Goal: Book appointment/travel/reservation

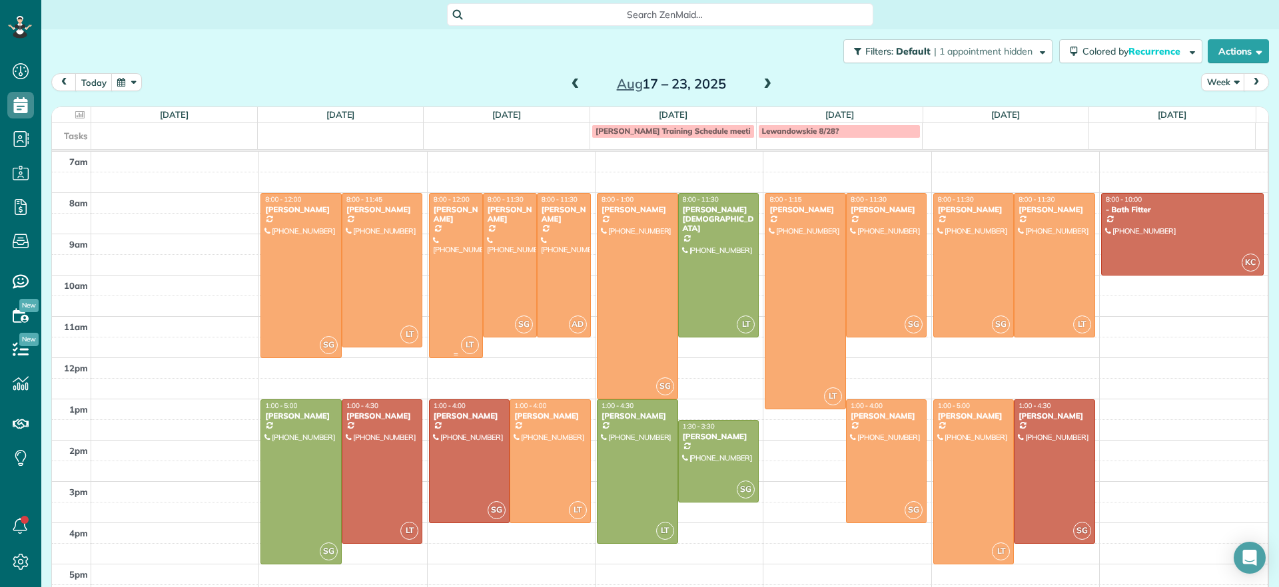
scroll to position [6, 6]
click at [572, 83] on span at bounding box center [575, 85] width 15 height 12
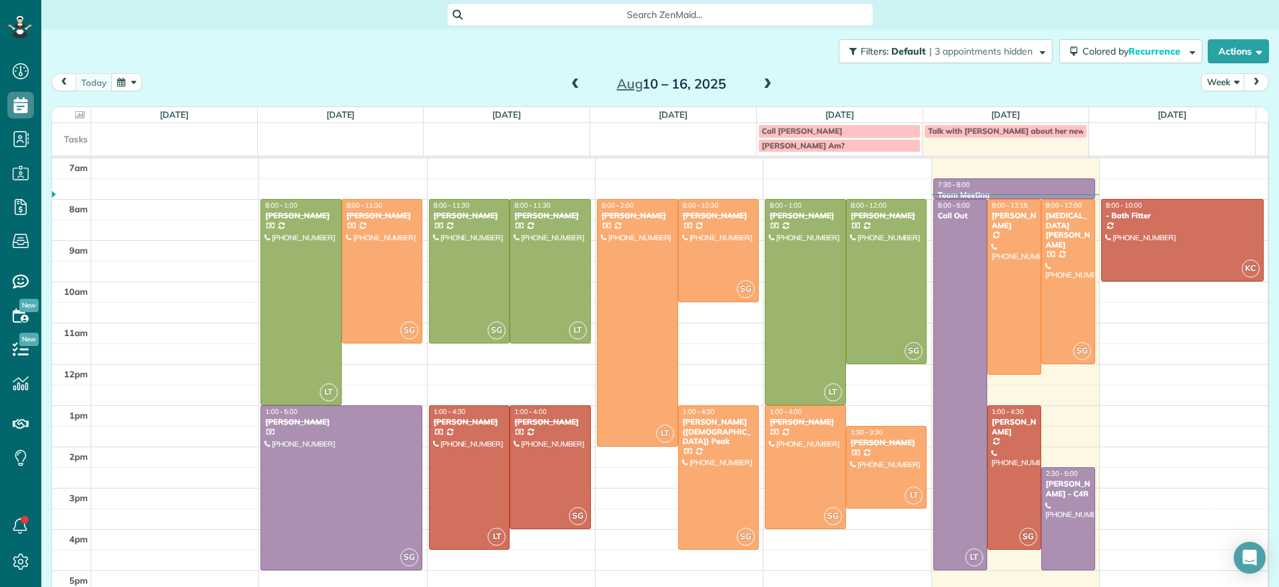
click at [573, 82] on span at bounding box center [575, 85] width 15 height 12
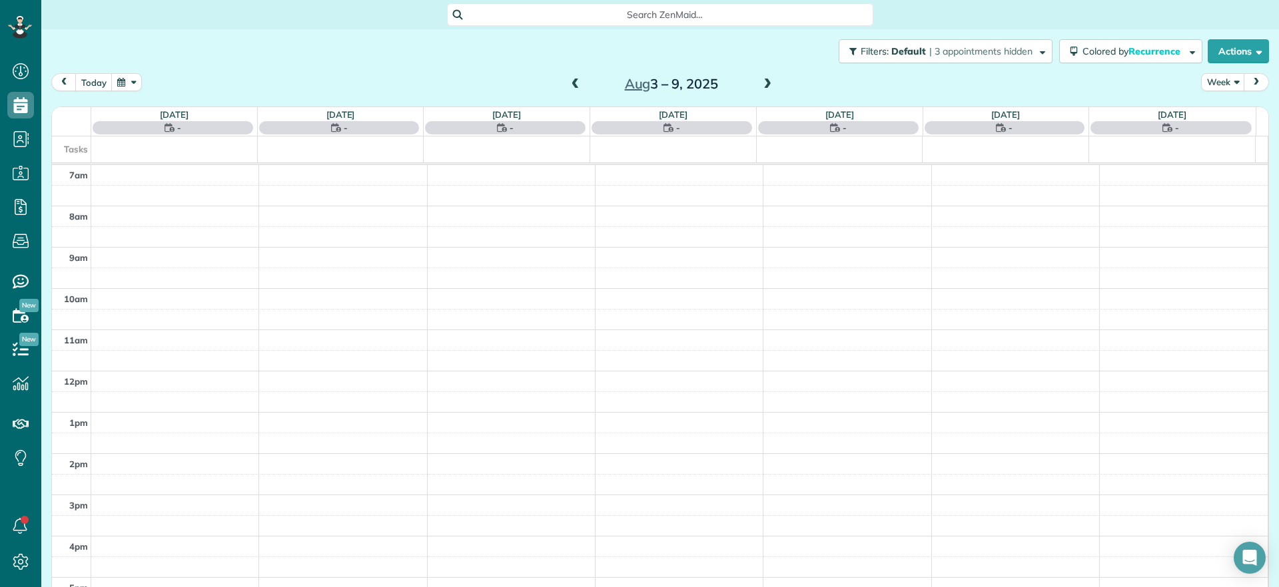
click at [573, 82] on span at bounding box center [575, 85] width 15 height 12
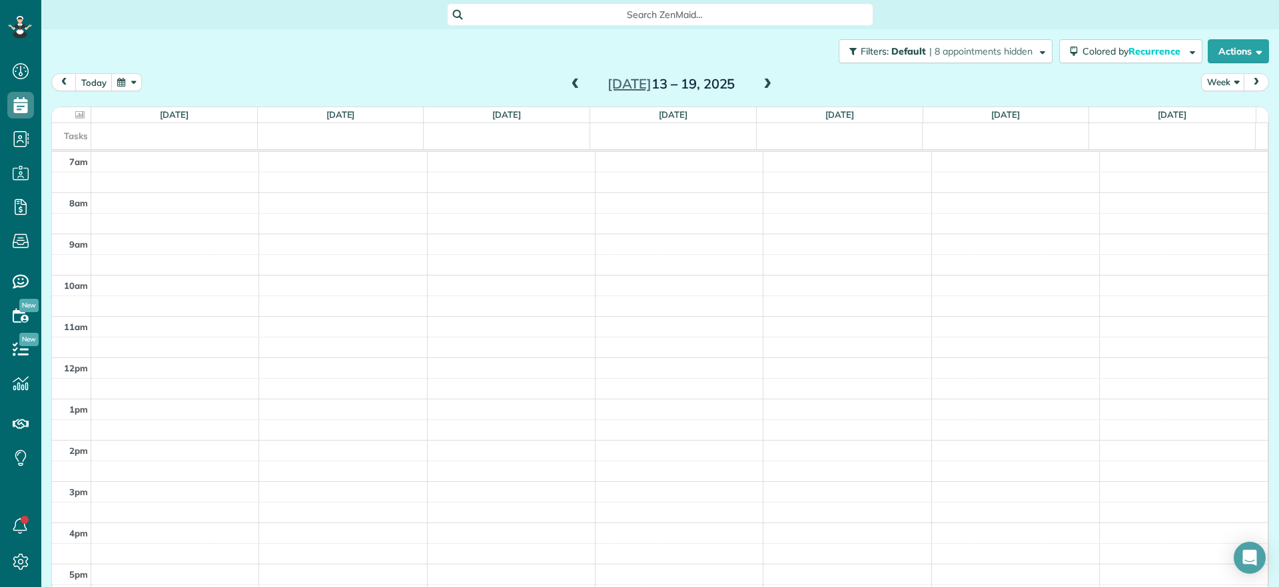
click at [571, 81] on span at bounding box center [575, 85] width 15 height 12
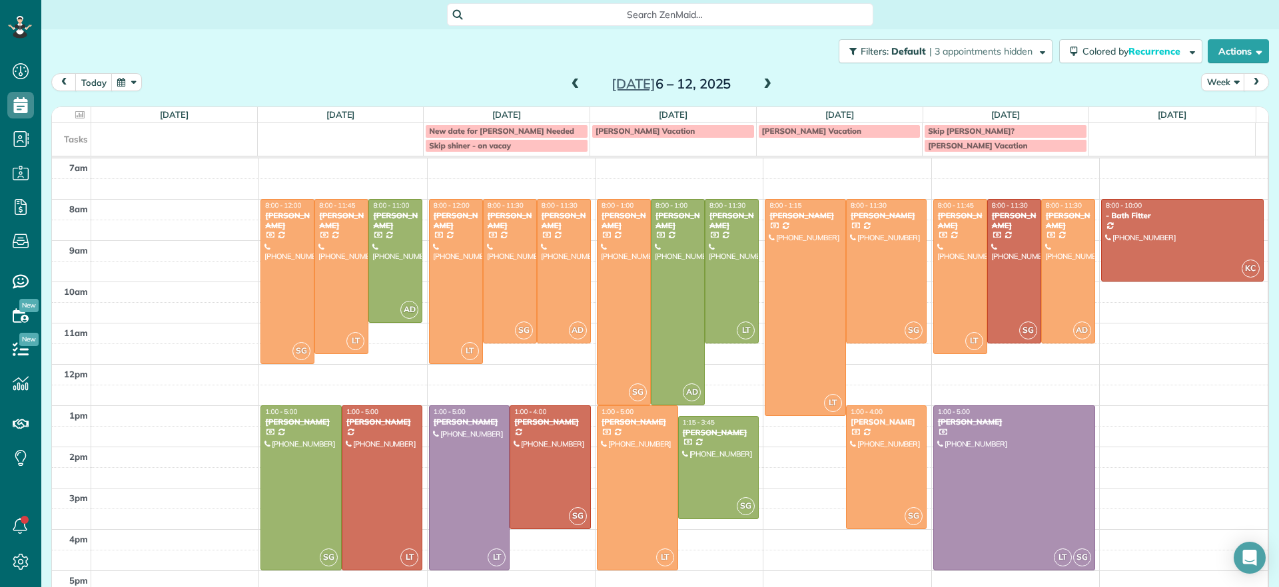
click at [571, 81] on span at bounding box center [575, 85] width 15 height 12
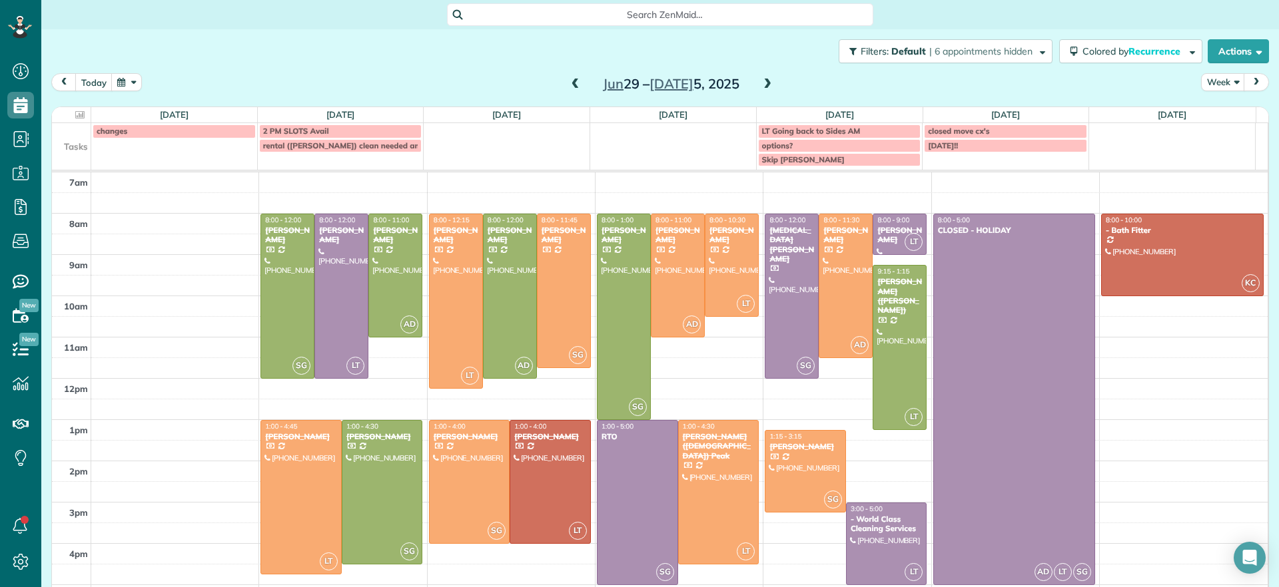
click at [569, 79] on span at bounding box center [575, 85] width 15 height 12
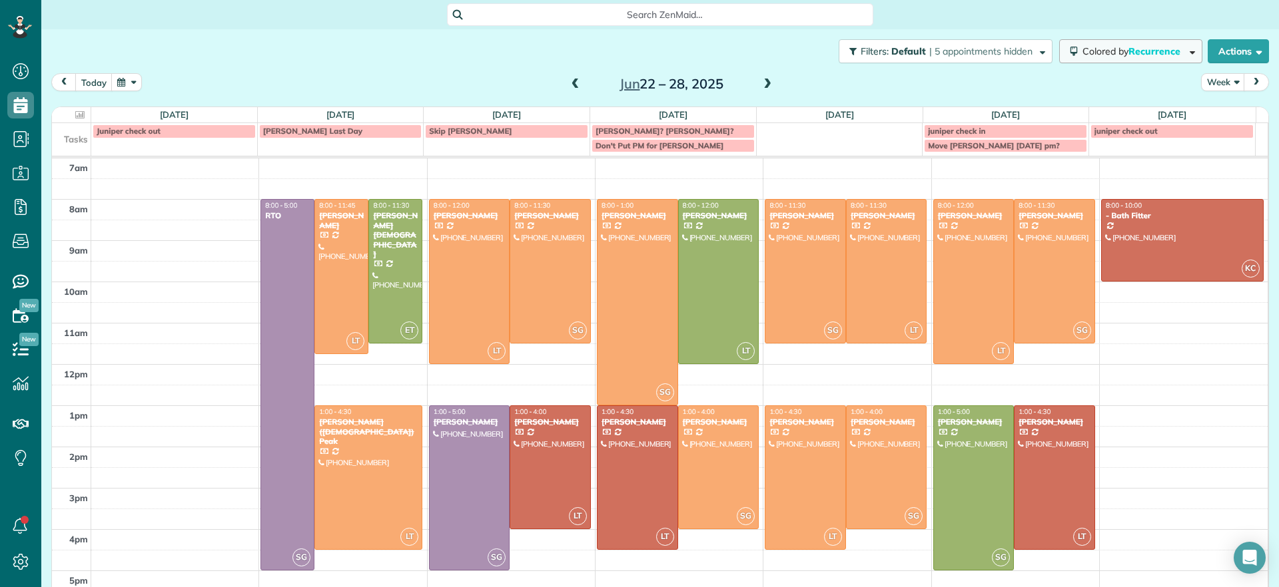
click at [1134, 62] on button "Colored by Recurrence" at bounding box center [1130, 51] width 143 height 24
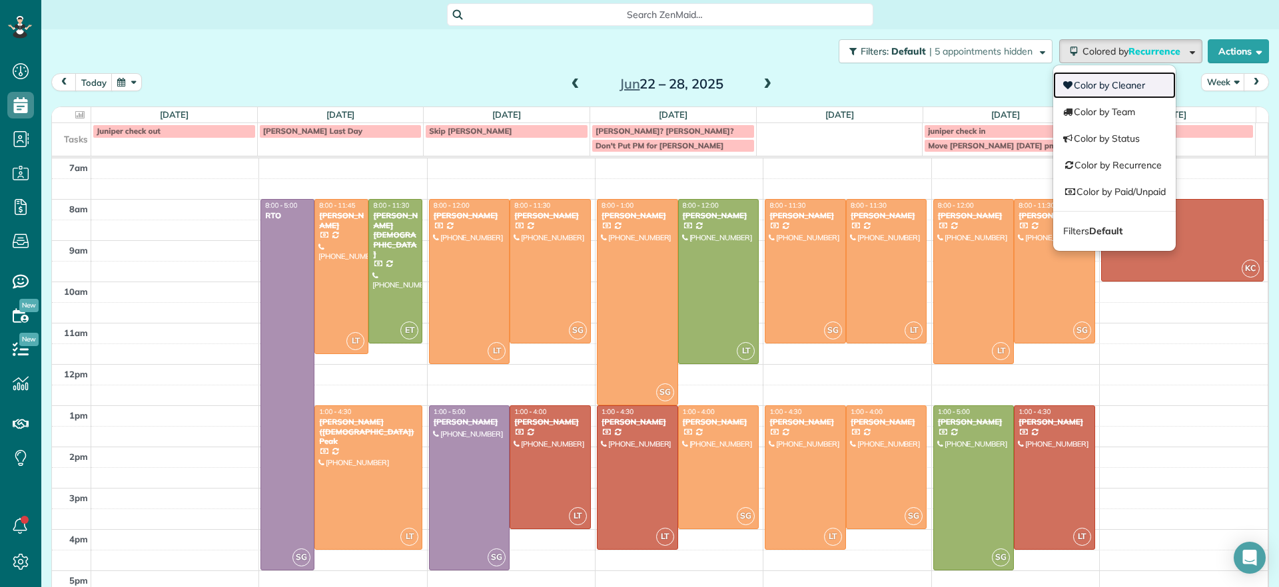
click at [1104, 89] on link "Color by Cleaner" at bounding box center [1114, 85] width 123 height 27
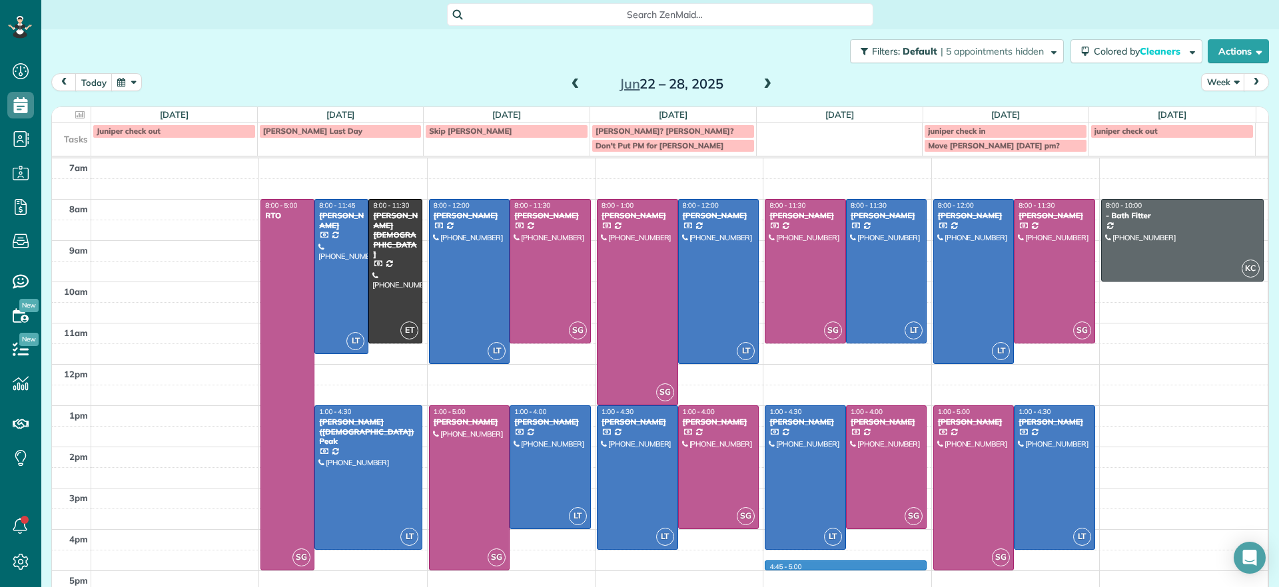
click at [837, 565] on div "7am 8am 9am 10am 11am 12pm 1pm 2pm 3pm 4pm 5pm SG 8:00 - 5:00 RTO [STREET_ADDRE…" at bounding box center [660, 386] width 1216 height 454
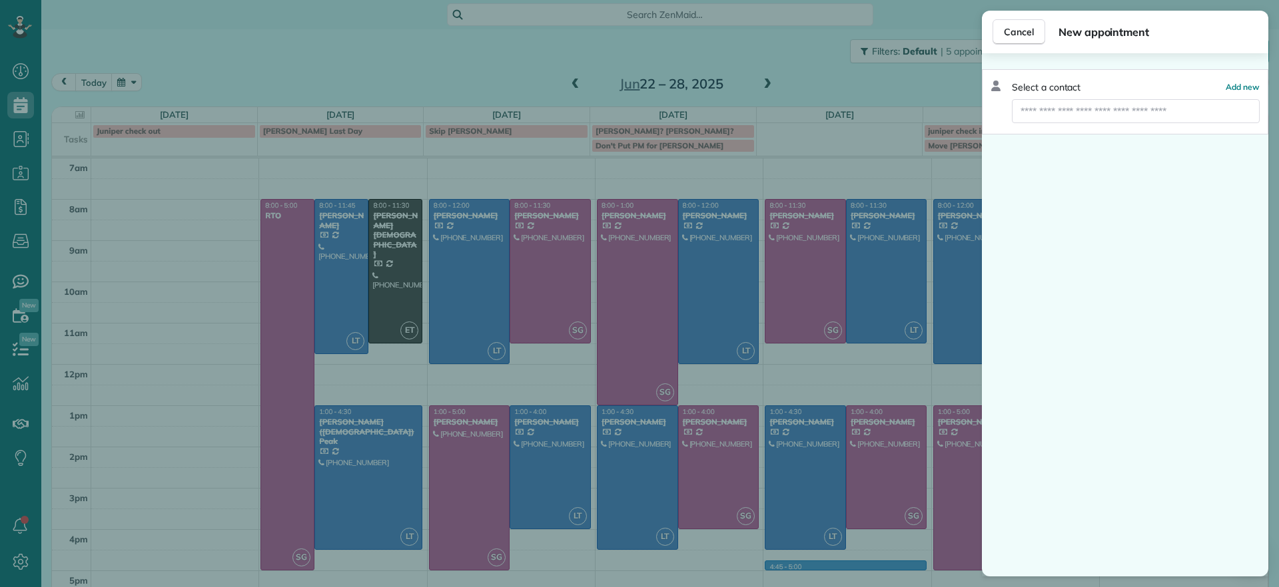
click at [857, 143] on div "Cancel New appointment Select a contact Add new" at bounding box center [639, 293] width 1279 height 587
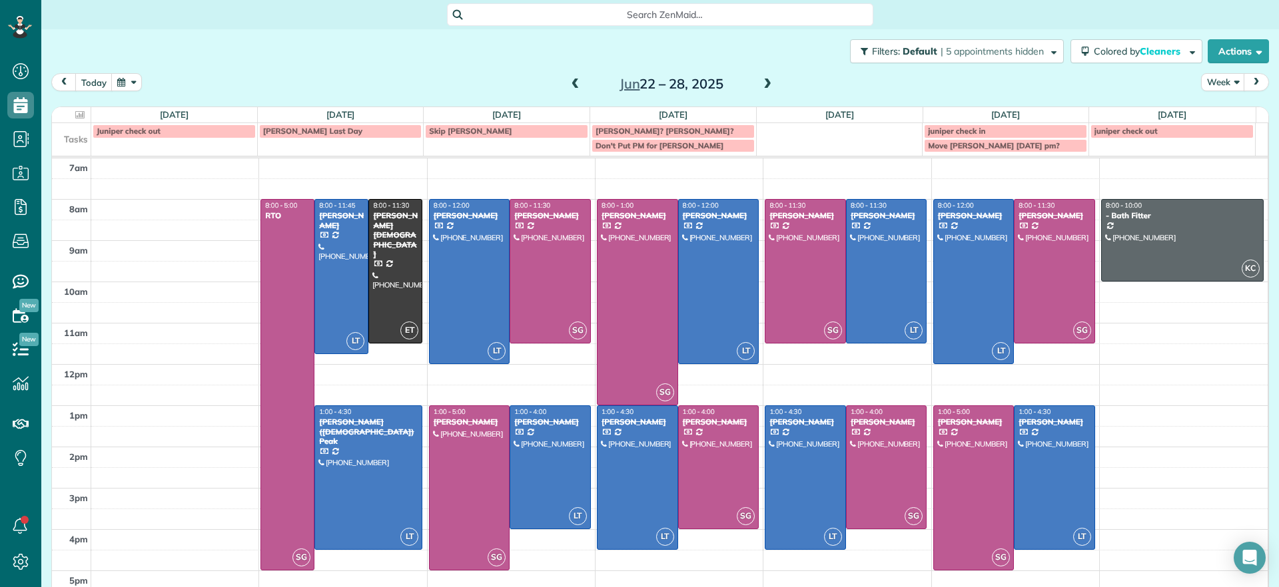
click at [760, 83] on span at bounding box center [767, 85] width 15 height 12
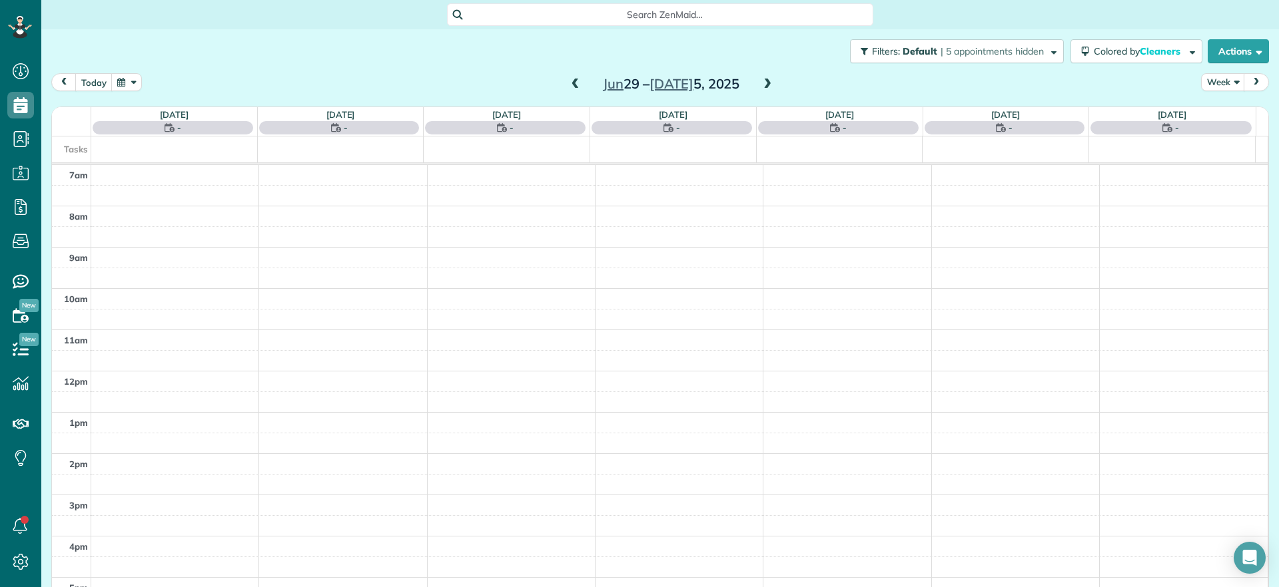
click at [760, 83] on span at bounding box center [767, 85] width 15 height 12
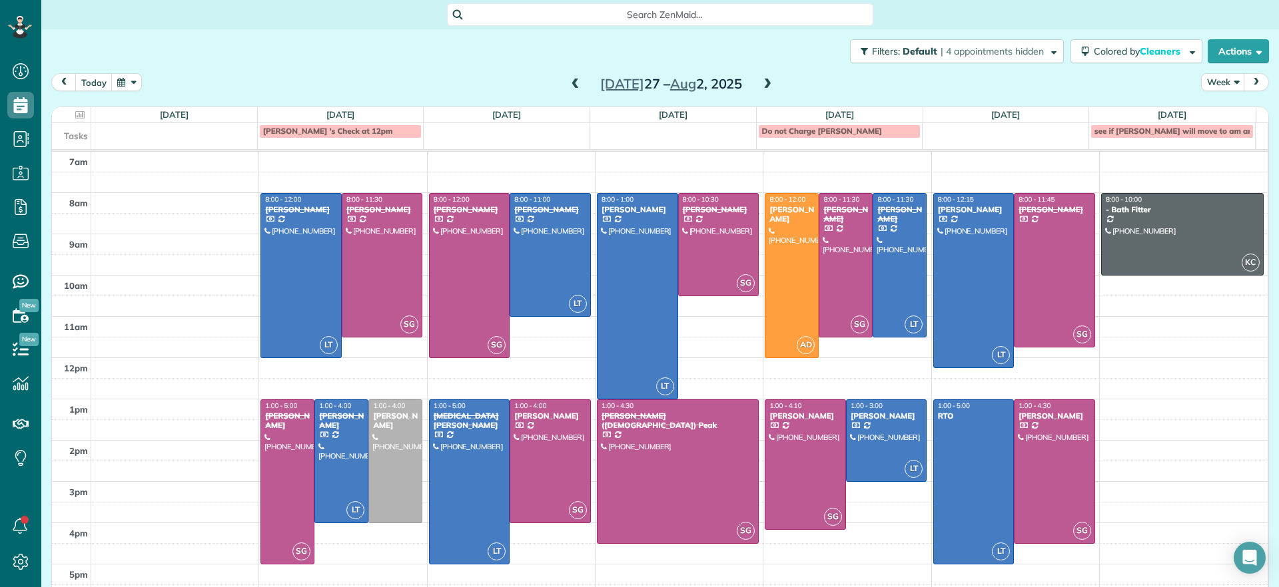
click at [760, 83] on span at bounding box center [767, 85] width 15 height 12
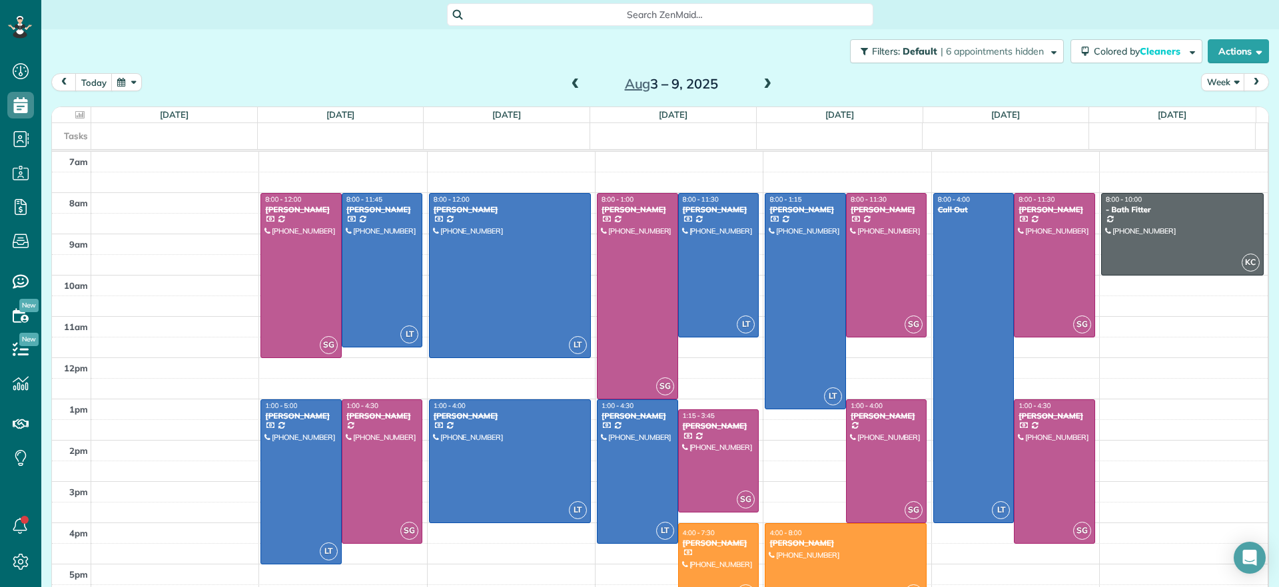
click at [760, 83] on span at bounding box center [767, 85] width 15 height 12
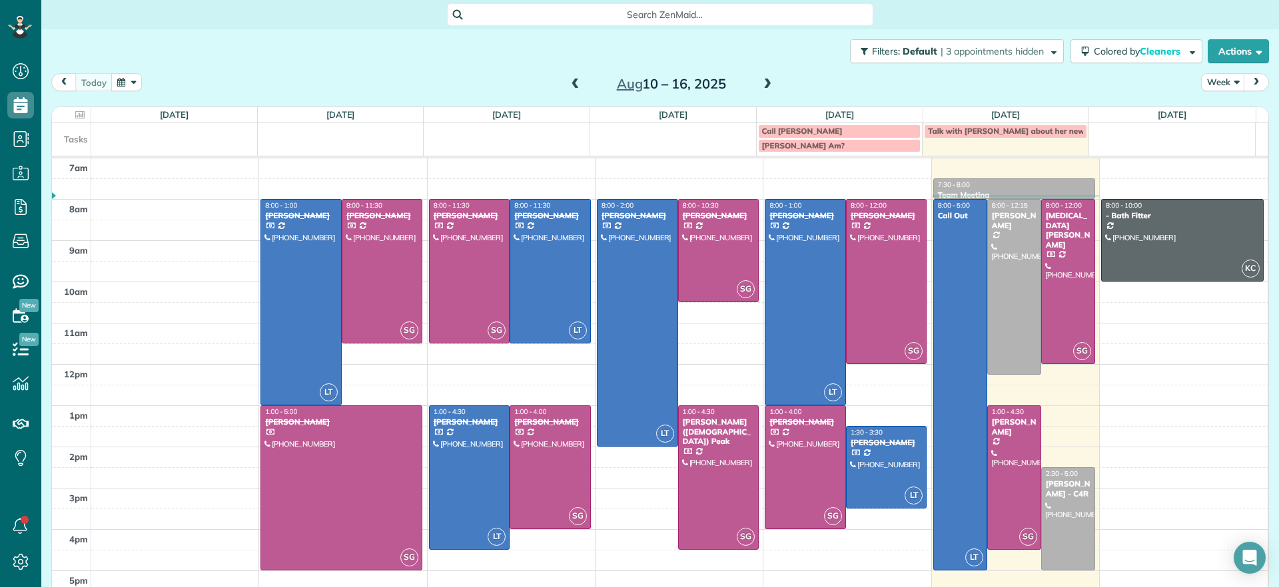
click at [764, 90] on span at bounding box center [767, 85] width 15 height 12
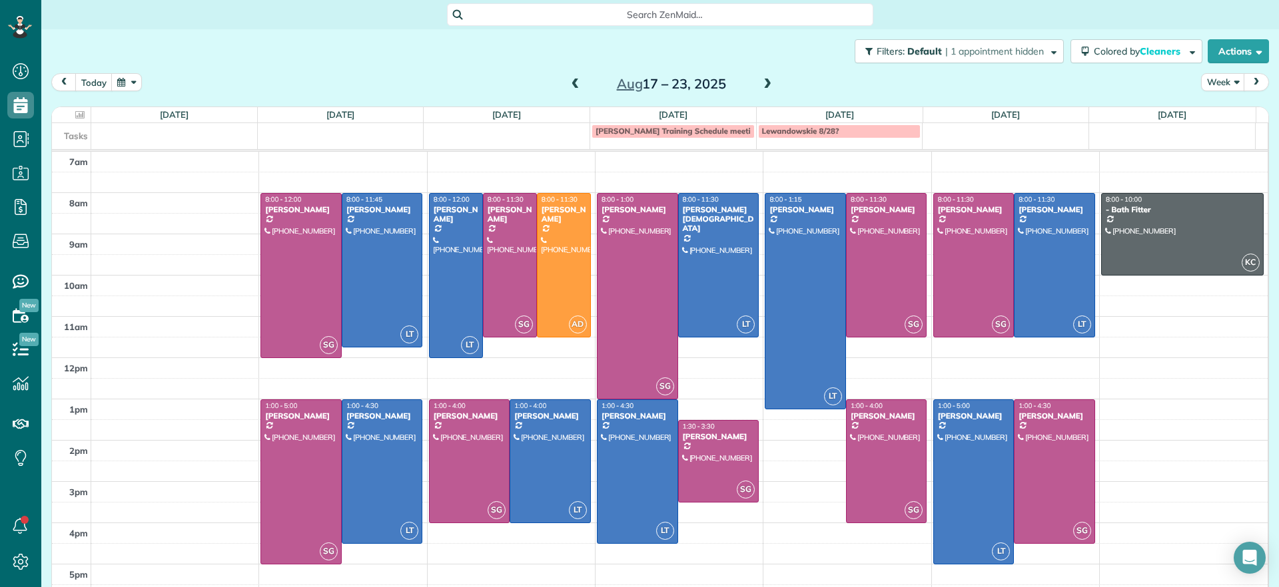
click at [568, 90] on span at bounding box center [575, 85] width 15 height 12
